Goal: Task Accomplishment & Management: Use online tool/utility

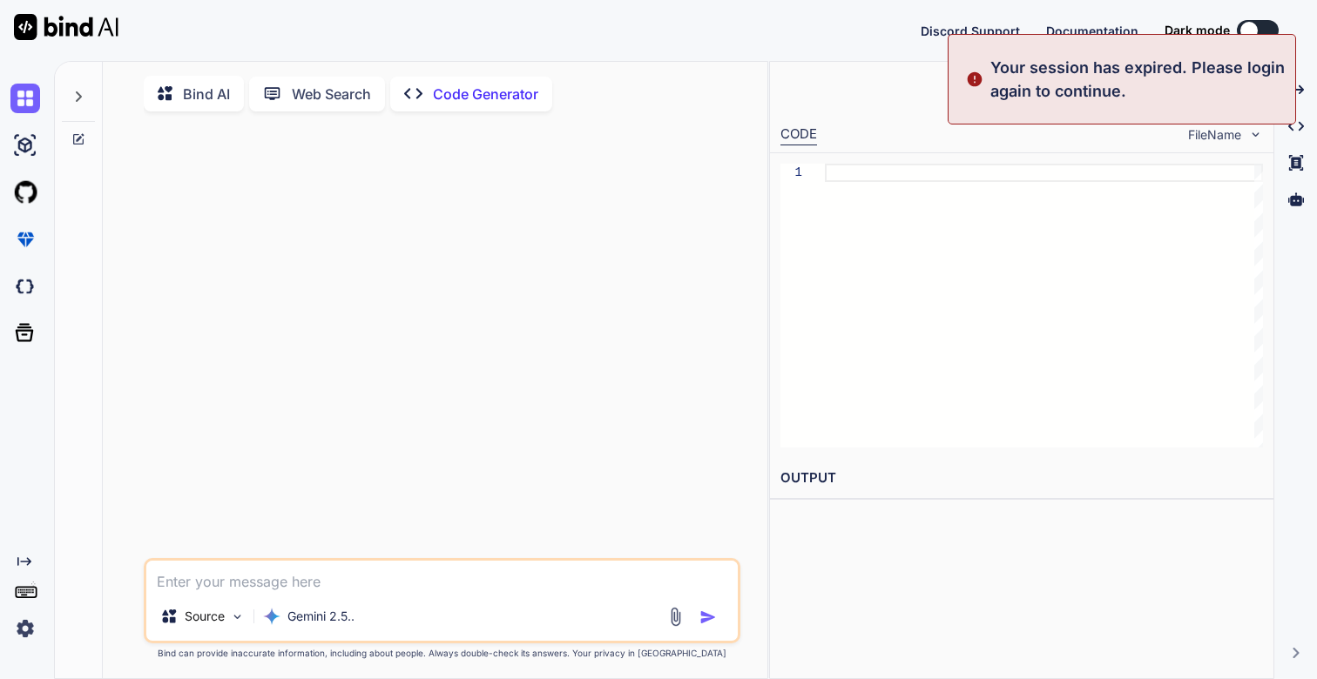
click at [24, 630] on img at bounding box center [25, 629] width 30 height 30
type textarea "x"
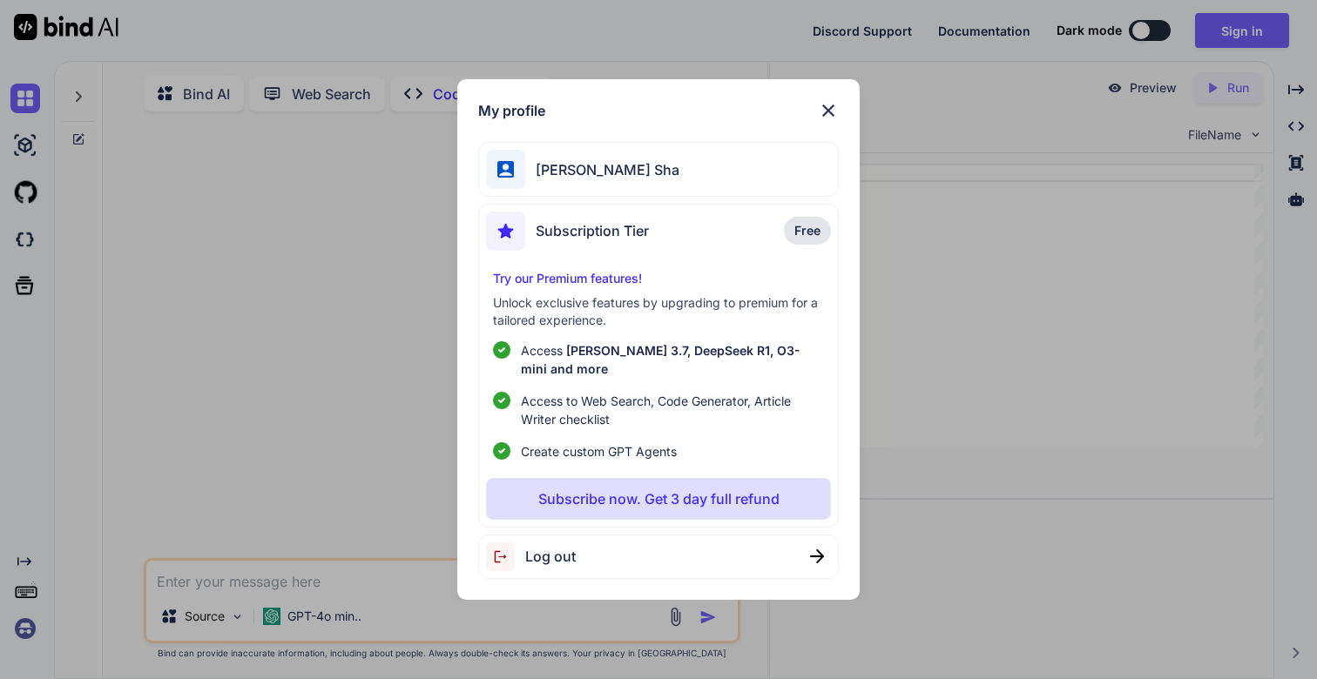
click at [25, 630] on div "My profile [PERSON_NAME] Sha Subscription Tier Free Try our Premium features! U…" at bounding box center [658, 339] width 1317 height 679
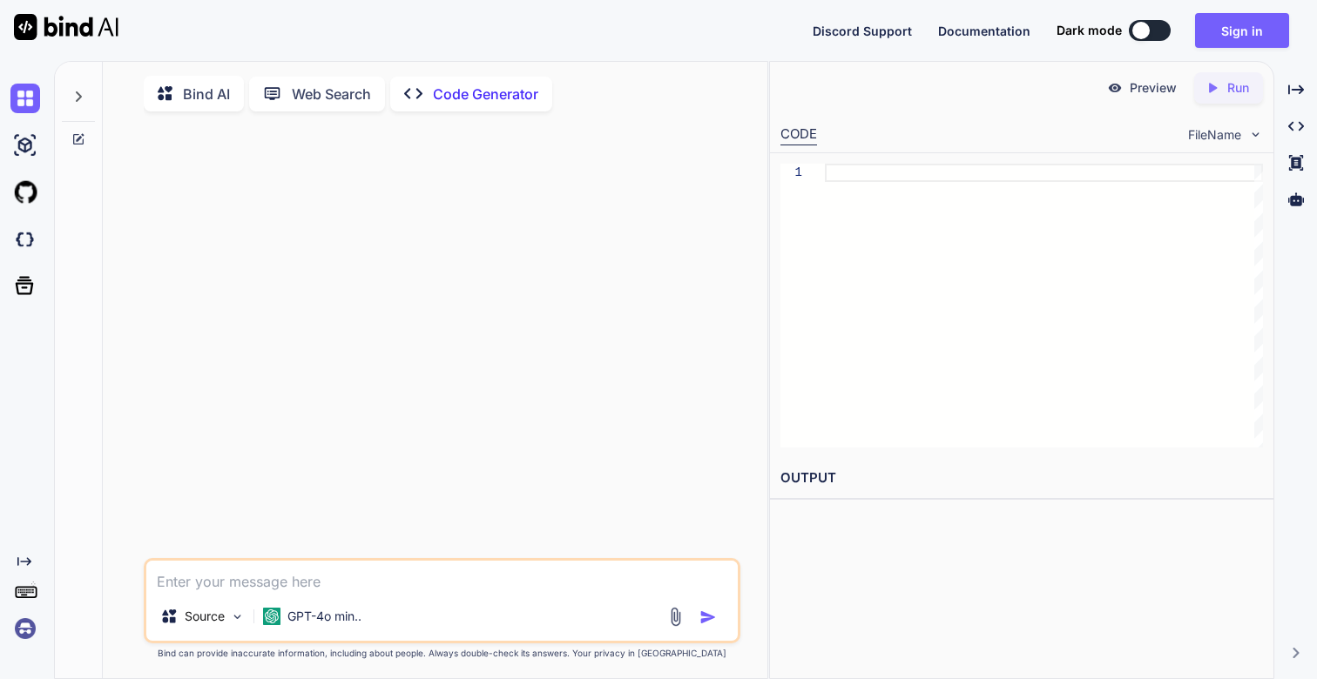
click at [22, 625] on img at bounding box center [25, 629] width 30 height 30
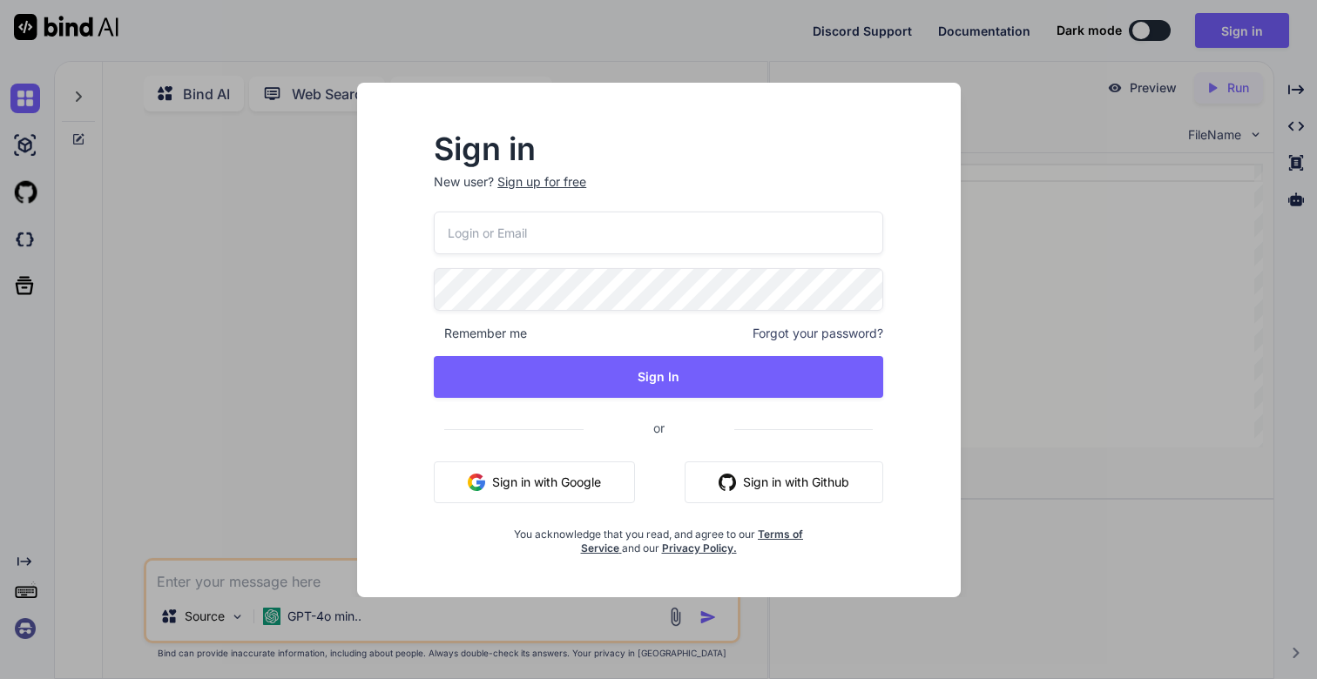
click at [502, 248] on input "email" at bounding box center [658, 233] width 449 height 43
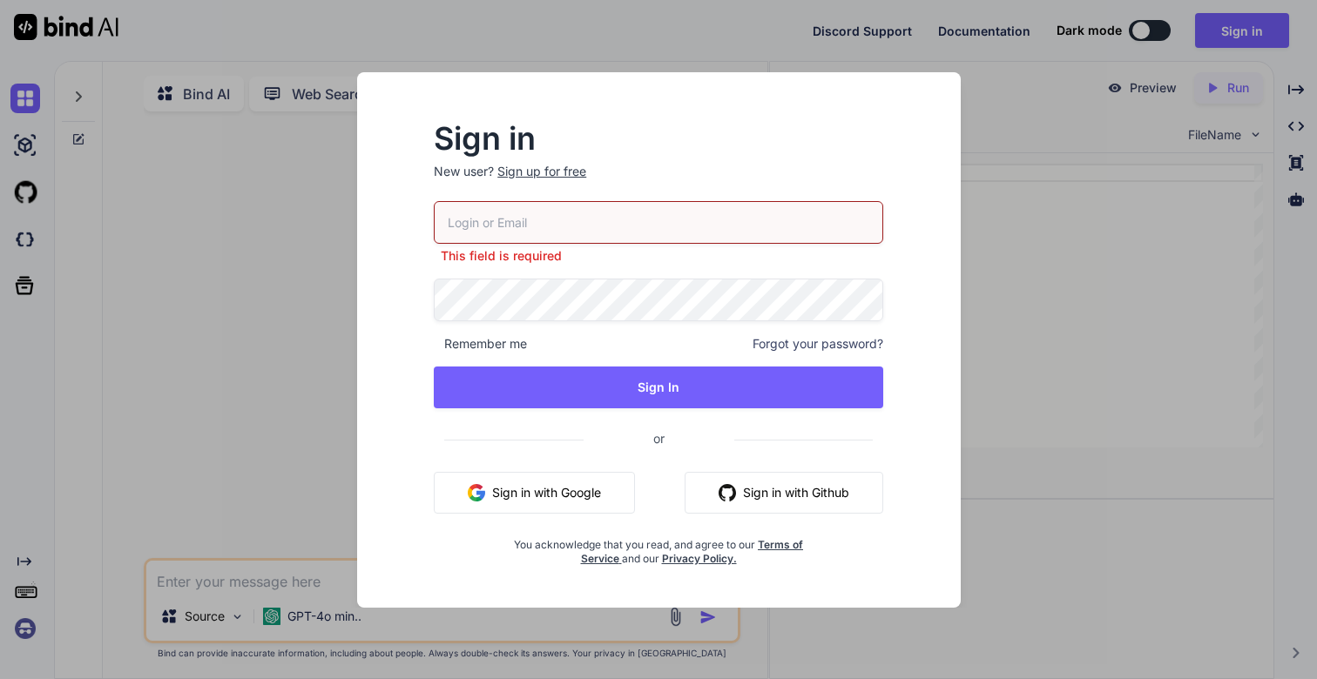
type input "[EMAIL_ADDRESS][DOMAIN_NAME]"
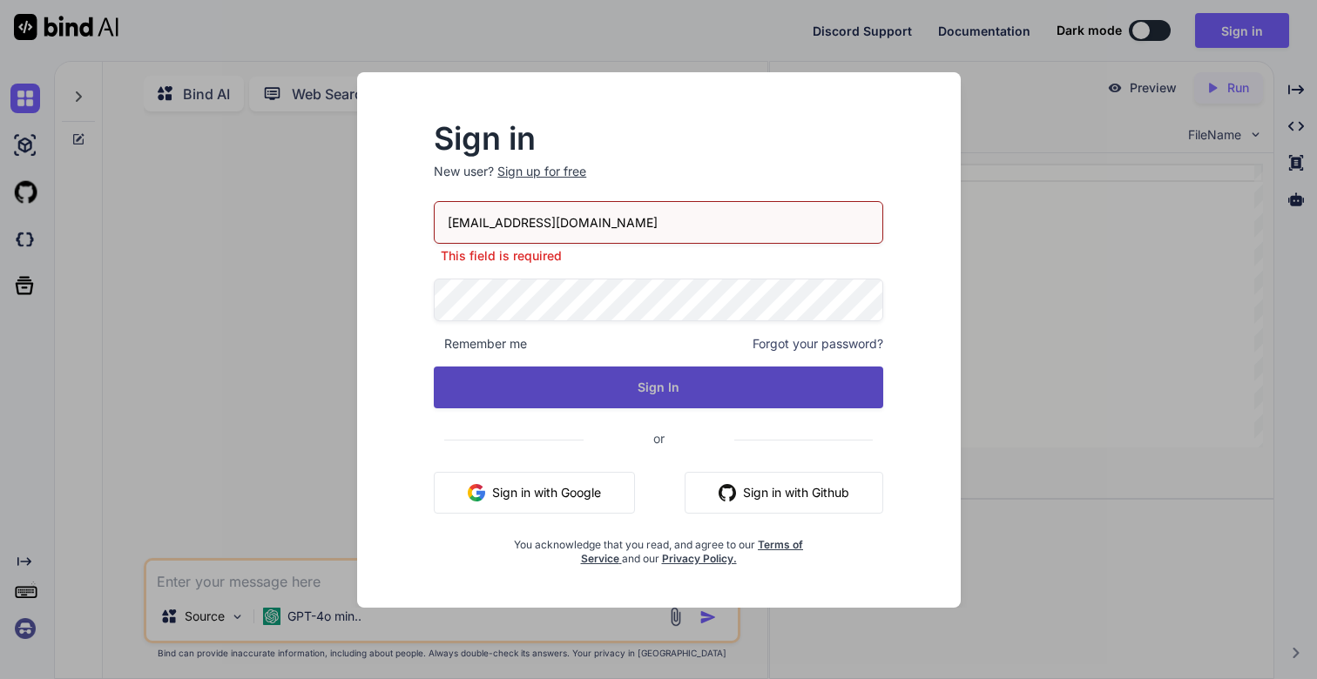
click at [555, 394] on button "Sign In" at bounding box center [658, 388] width 449 height 42
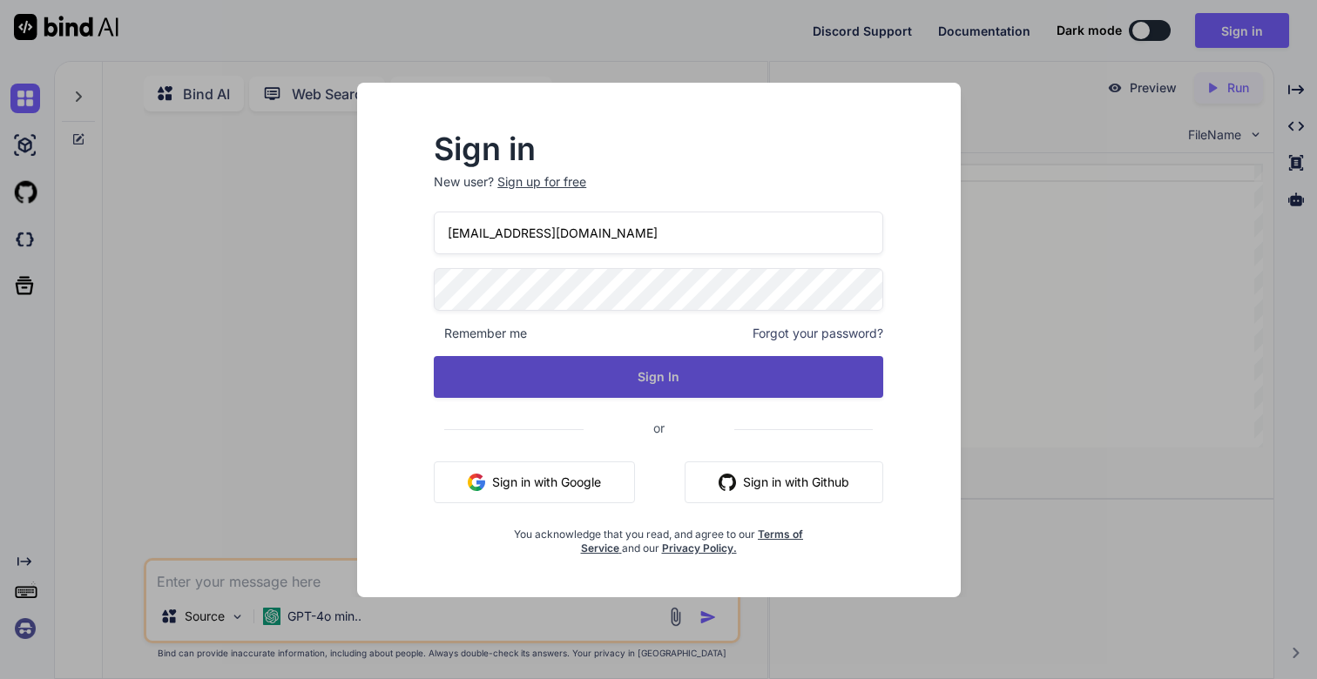
click at [654, 382] on button "Sign In" at bounding box center [658, 377] width 449 height 42
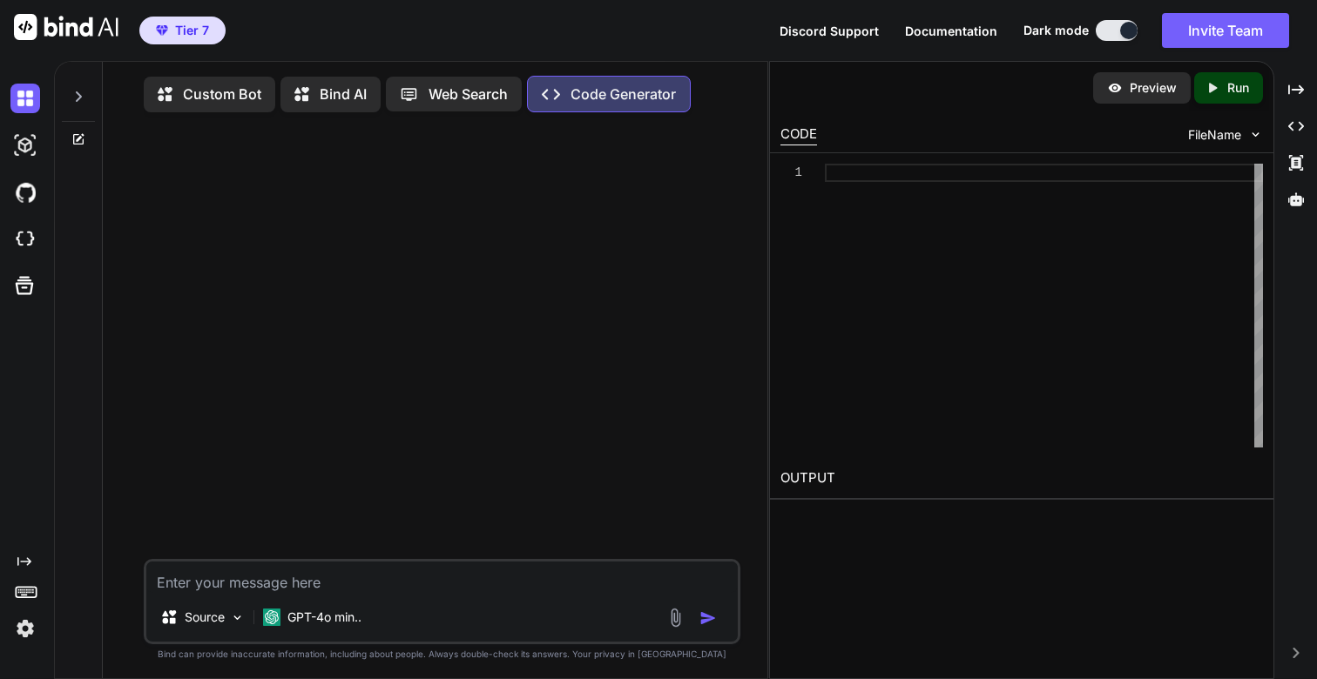
click at [30, 638] on img at bounding box center [25, 629] width 30 height 30
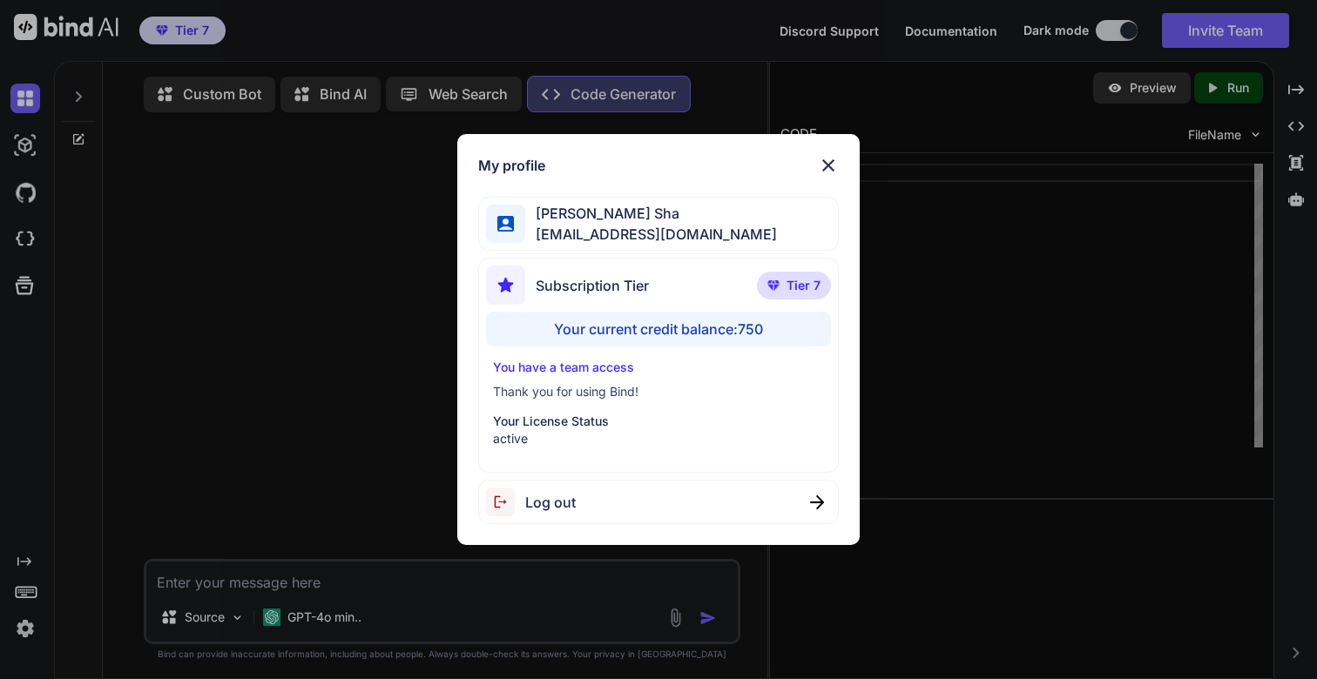
click at [30, 638] on div "My profile [PERSON_NAME] Sha [EMAIL_ADDRESS][DOMAIN_NAME] Subscription Tier Tie…" at bounding box center [658, 339] width 1317 height 679
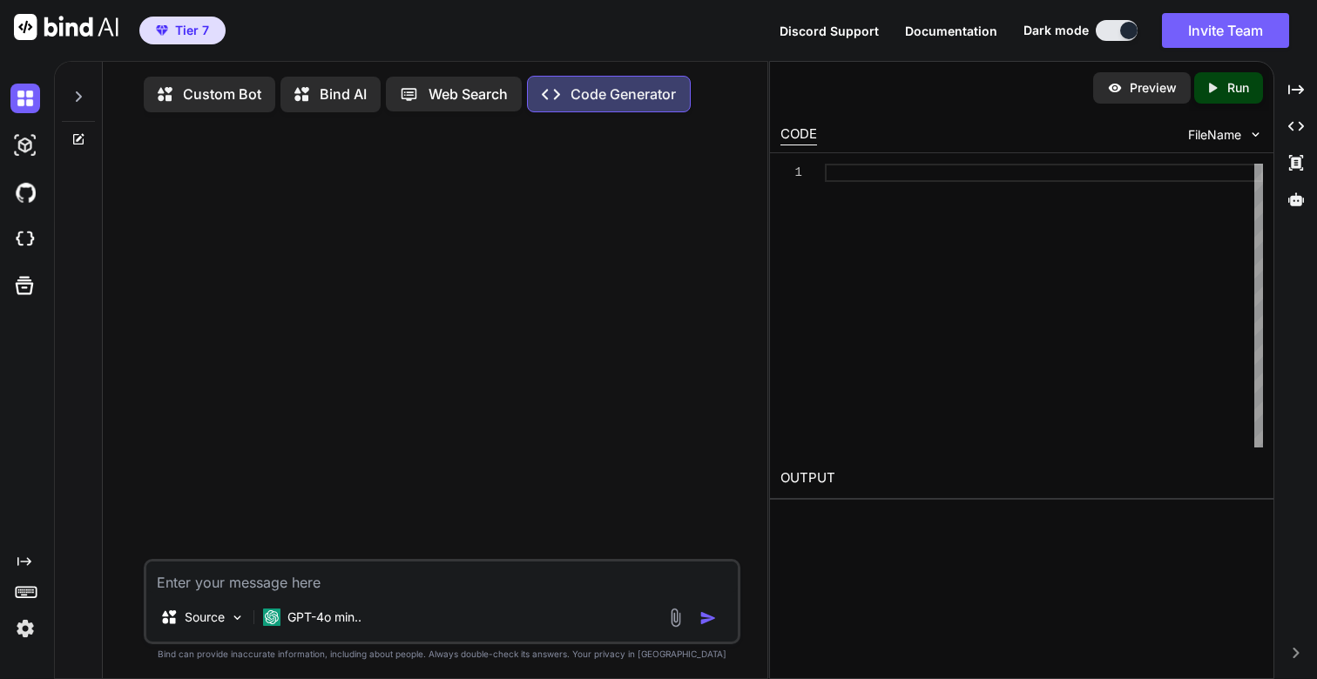
click at [79, 97] on icon at bounding box center [79, 96] width 6 height 10
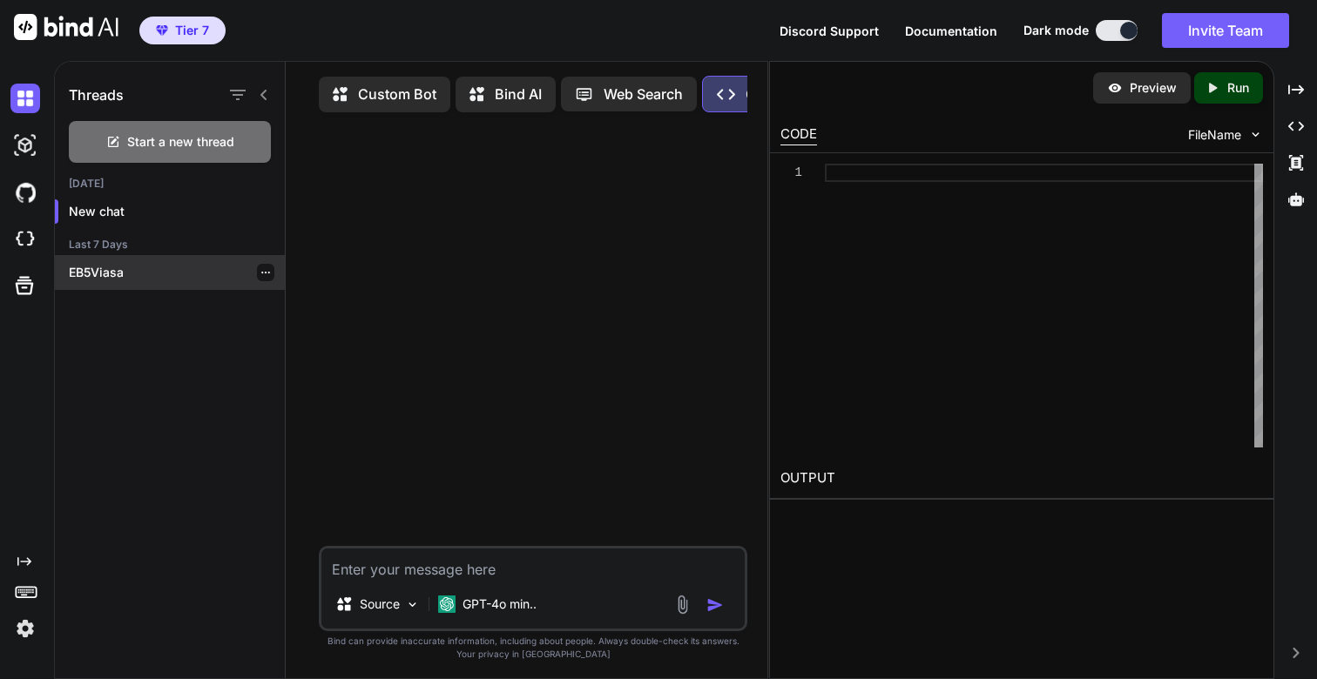
click at [90, 275] on p "EB5Viasa" at bounding box center [177, 272] width 216 height 17
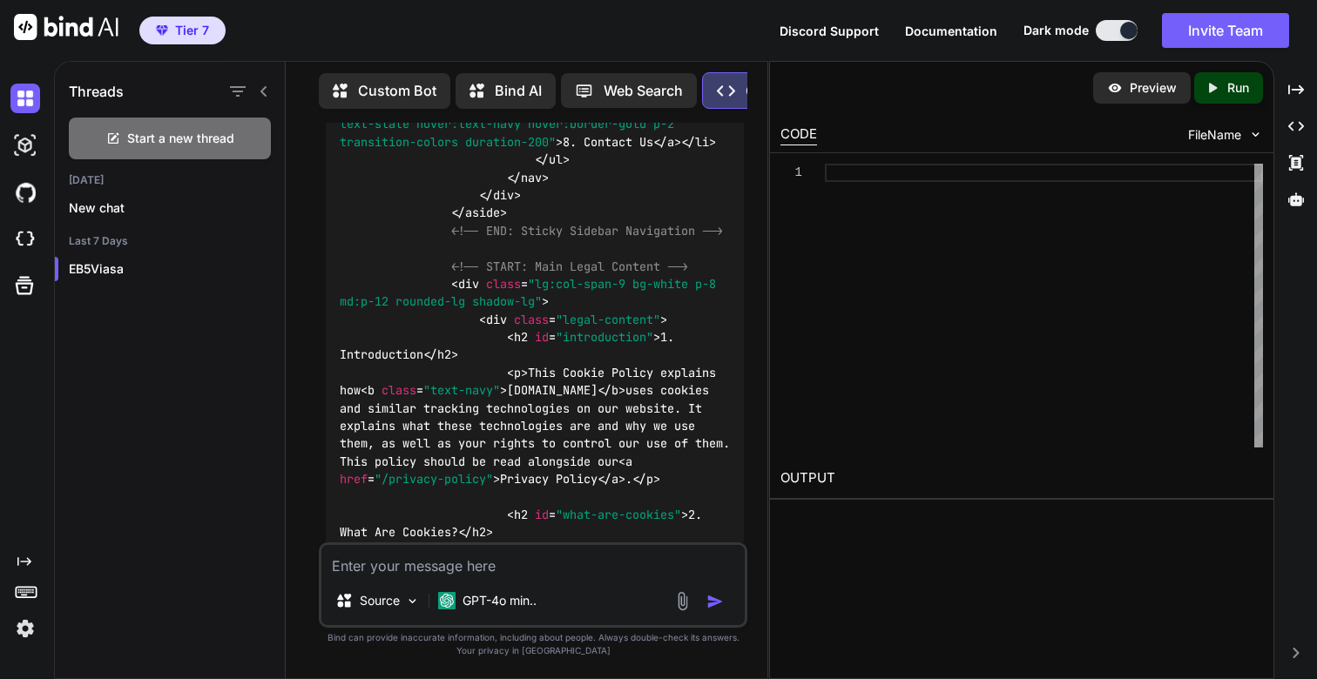
scroll to position [50633, 0]
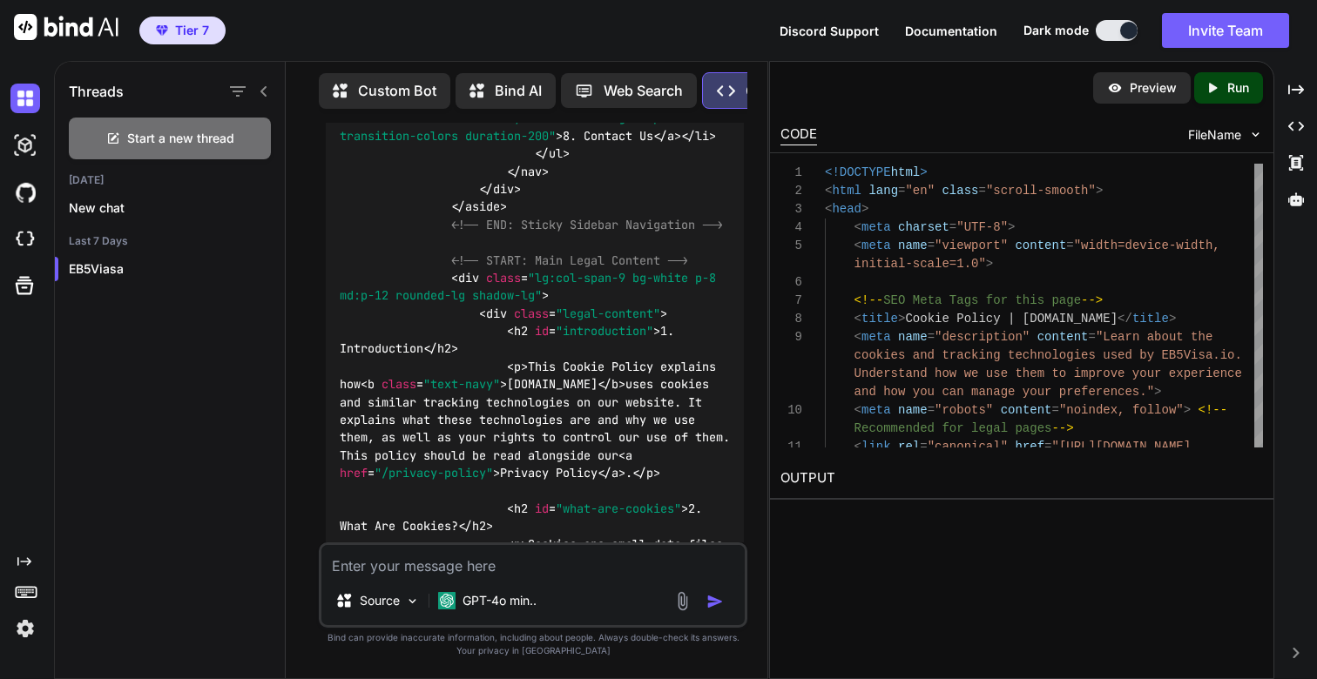
click at [1219, 86] on icon "Created with Pixso." at bounding box center [1213, 88] width 16 height 16
click at [872, 524] on link "[URL][DOMAIN_NAME]" at bounding box center [850, 519] width 141 height 17
